Goal: Transaction & Acquisition: Purchase product/service

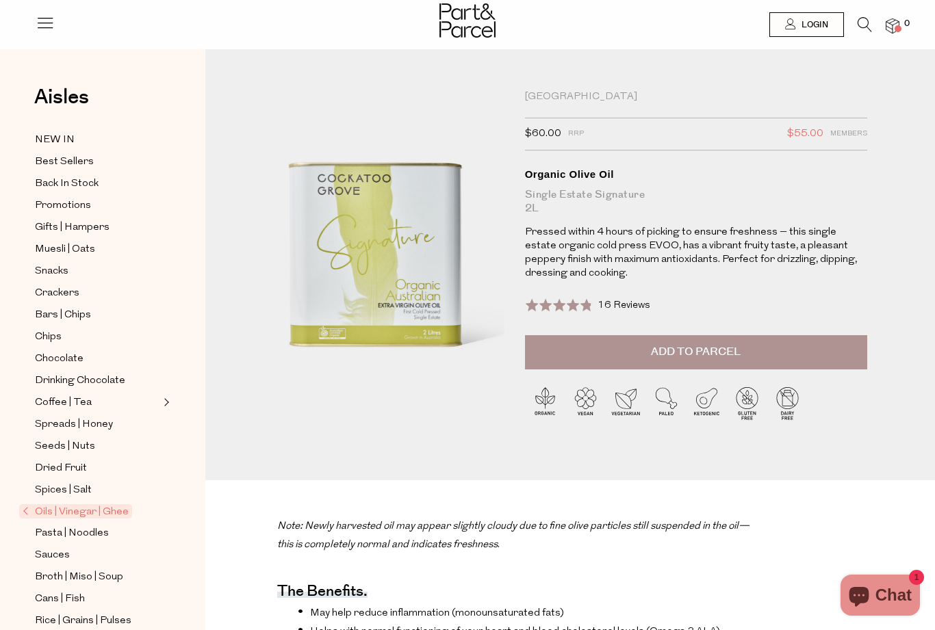
click at [844, 431] on div "Close dialog WOULD YOU LIKE $10 OFF YOUR FIRST ORDER? YES PLEASE NO THANKS [PER…" at bounding box center [467, 315] width 935 height 630
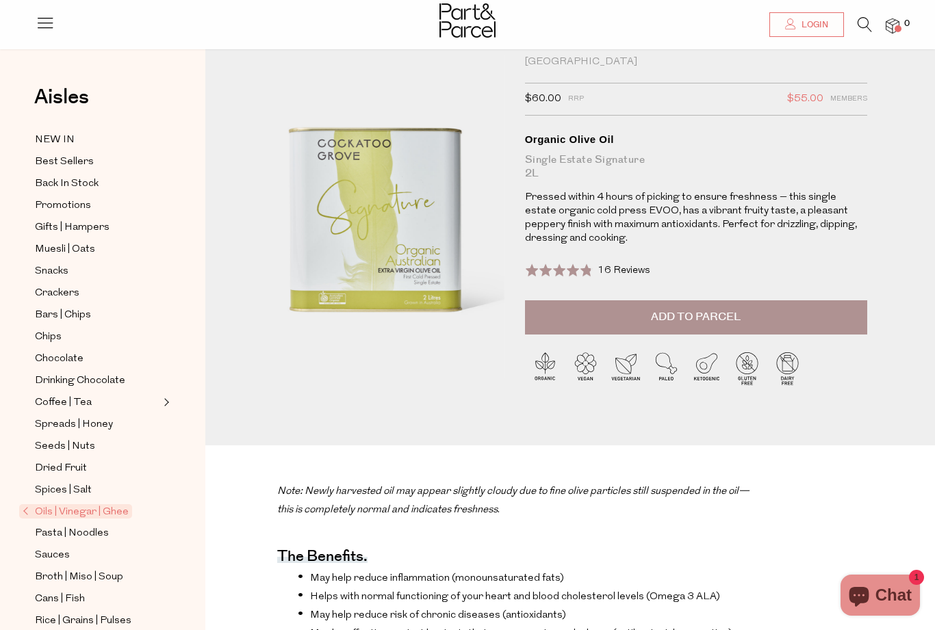
scroll to position [36, 0]
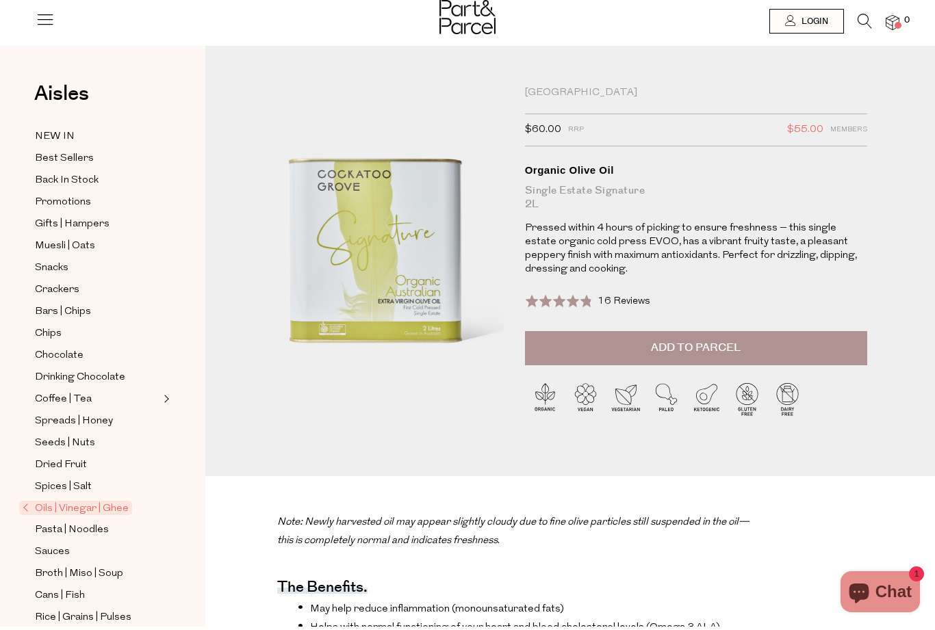
scroll to position [5, 0]
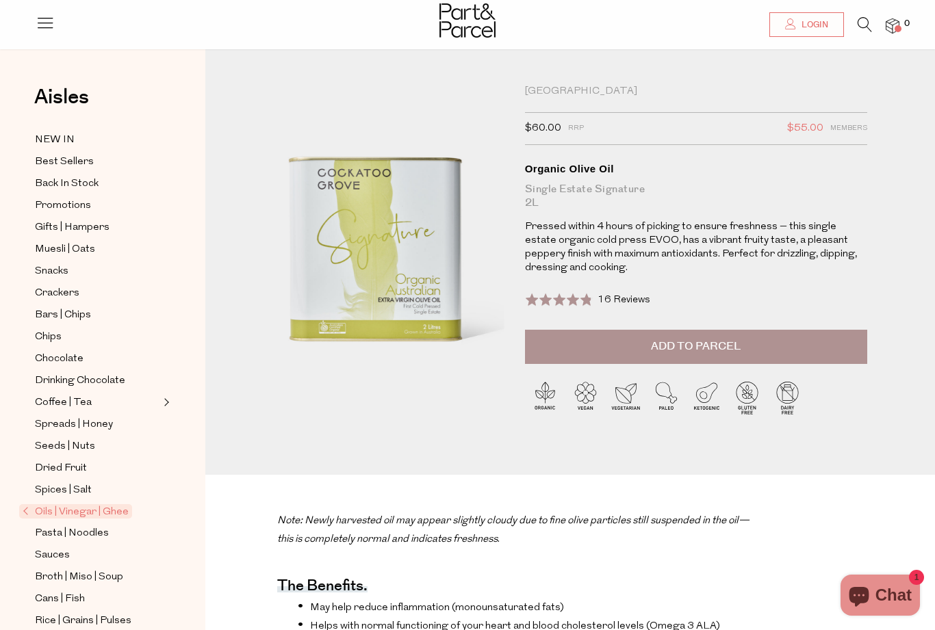
click at [836, 344] on button "Add to Parcel" at bounding box center [696, 347] width 342 height 34
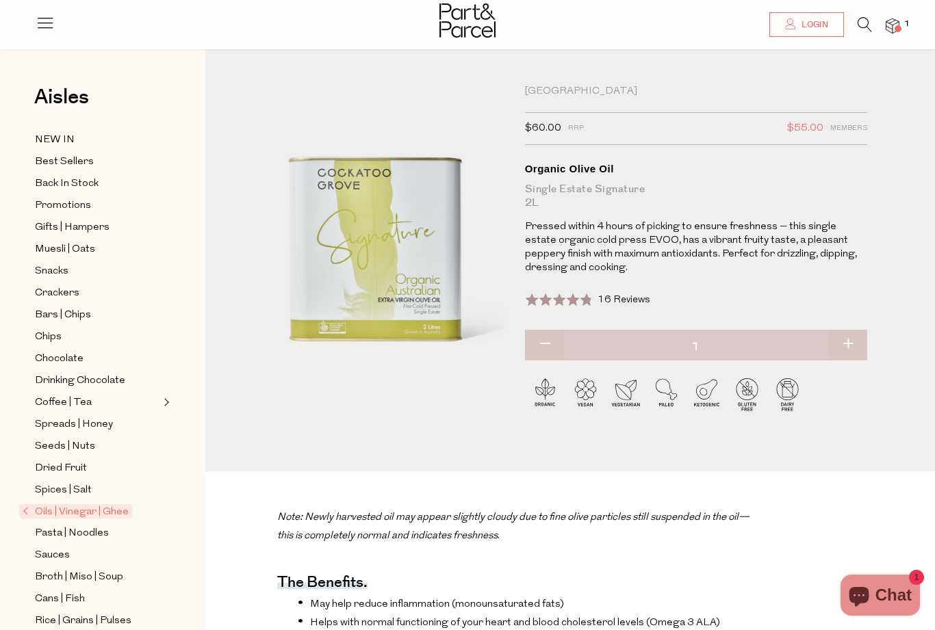
click at [854, 346] on button "button" at bounding box center [847, 345] width 39 height 30
type input "2"
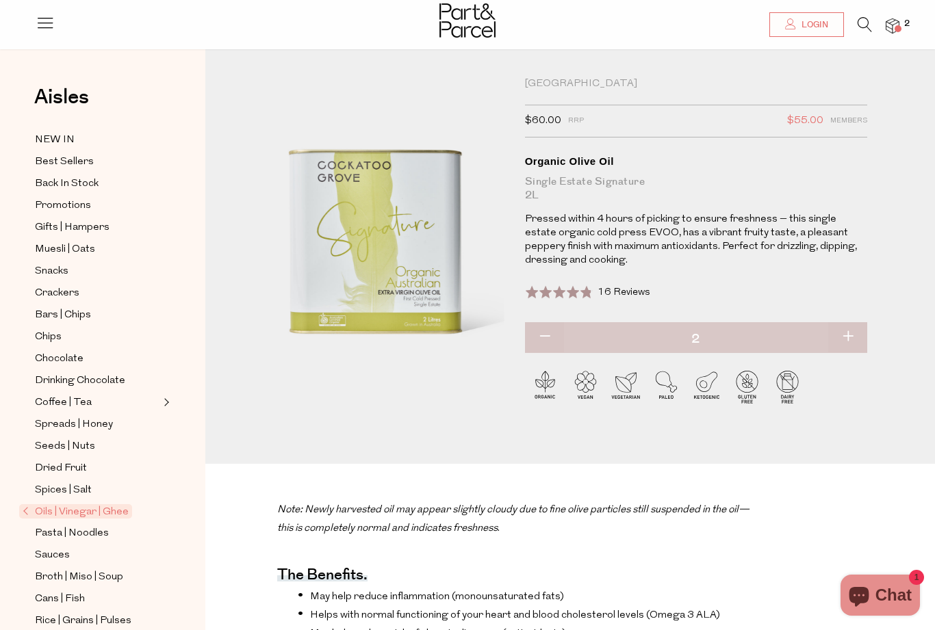
scroll to position [10, 0]
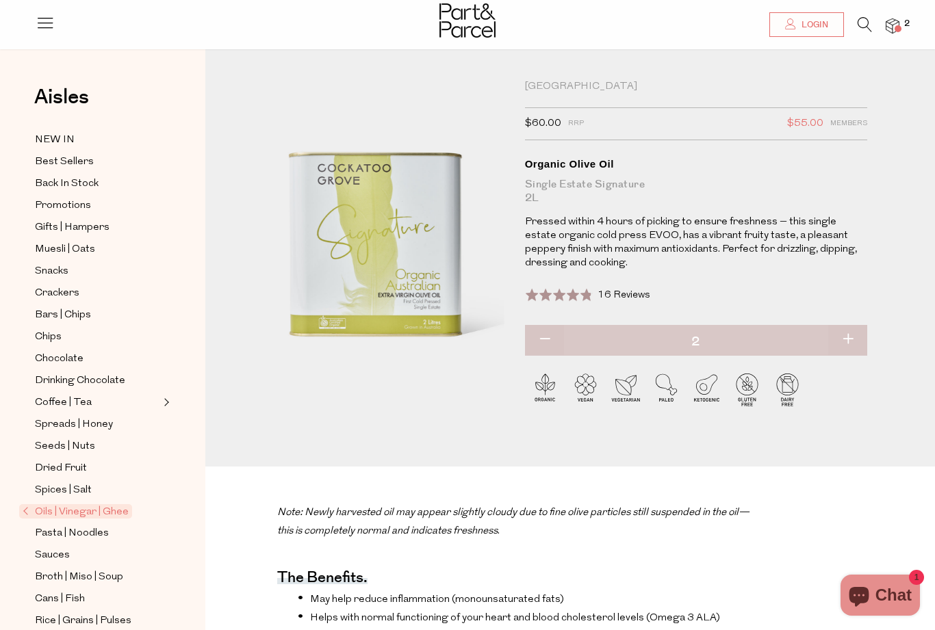
click at [900, 23] on img at bounding box center [893, 26] width 14 height 16
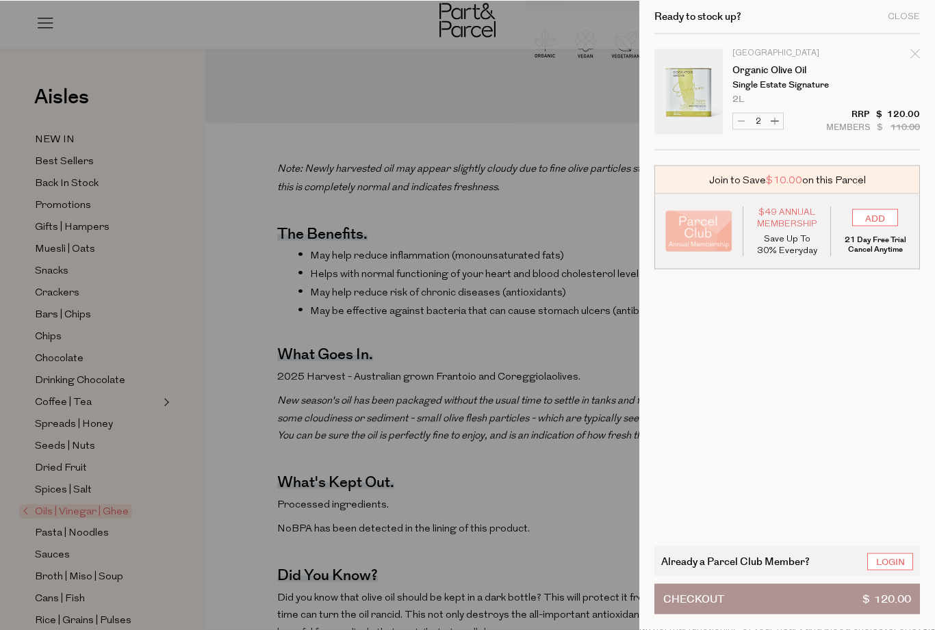
scroll to position [355, 0]
click at [918, 58] on icon "Remove Organic Olive Oil" at bounding box center [914, 53] width 9 height 9
type input "Add Membership"
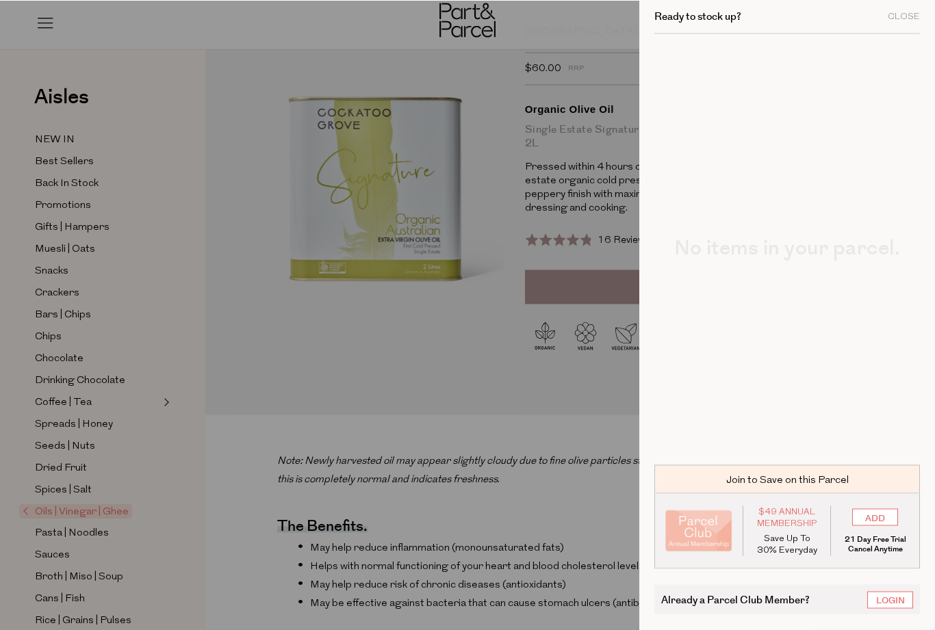
scroll to position [0, 0]
